Goal: Navigation & Orientation: Find specific page/section

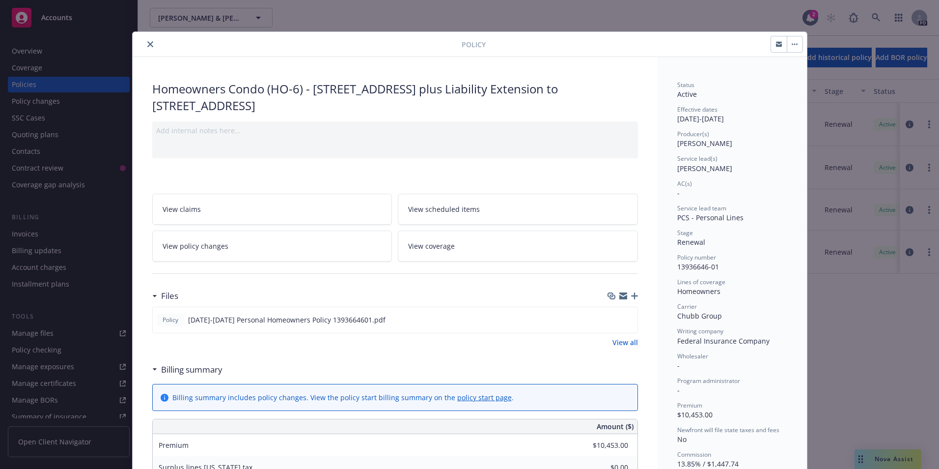
click at [149, 46] on button "close" at bounding box center [150, 44] width 12 height 12
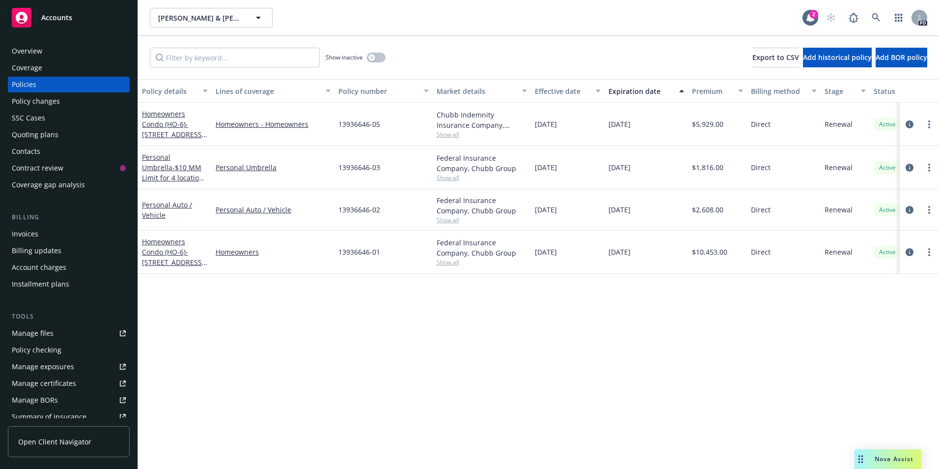
click at [60, 20] on span "Accounts" at bounding box center [56, 18] width 31 height 8
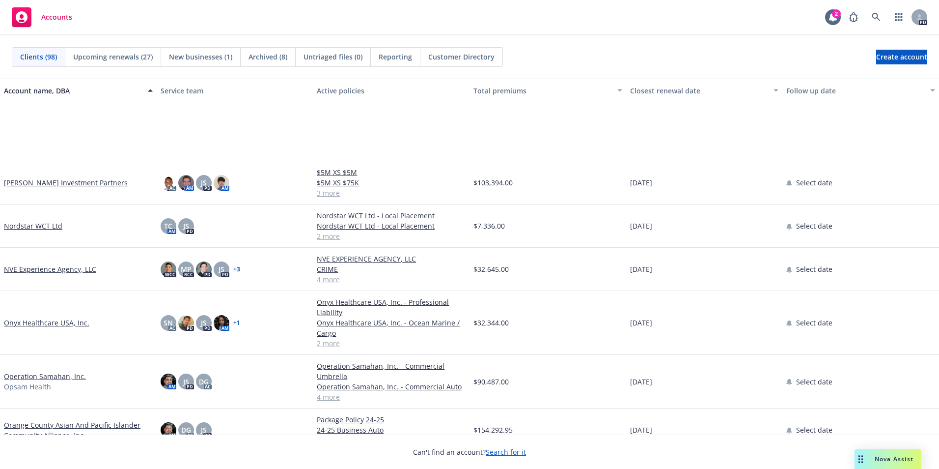
scroll to position [2357, 0]
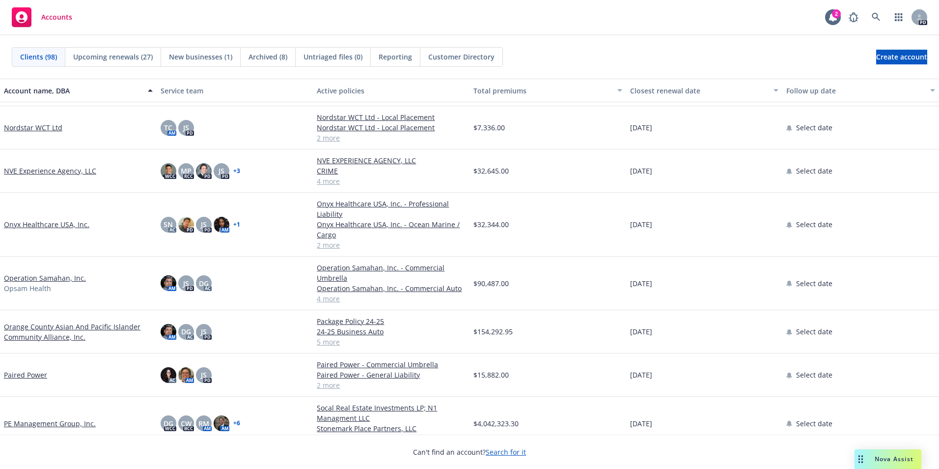
click at [40, 277] on link "Operation Samahan, Inc." at bounding box center [45, 278] width 82 height 10
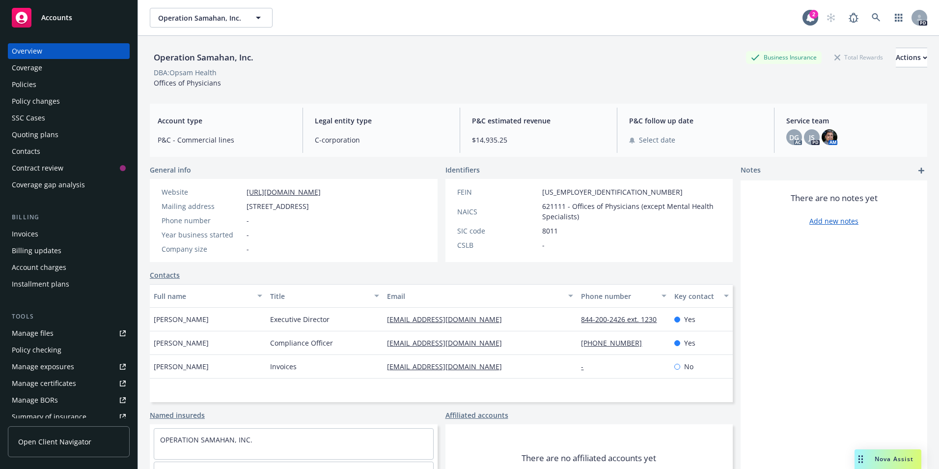
click at [26, 79] on div "Policies" at bounding box center [24, 85] width 25 height 16
